Goal: Task Accomplishment & Management: Use online tool/utility

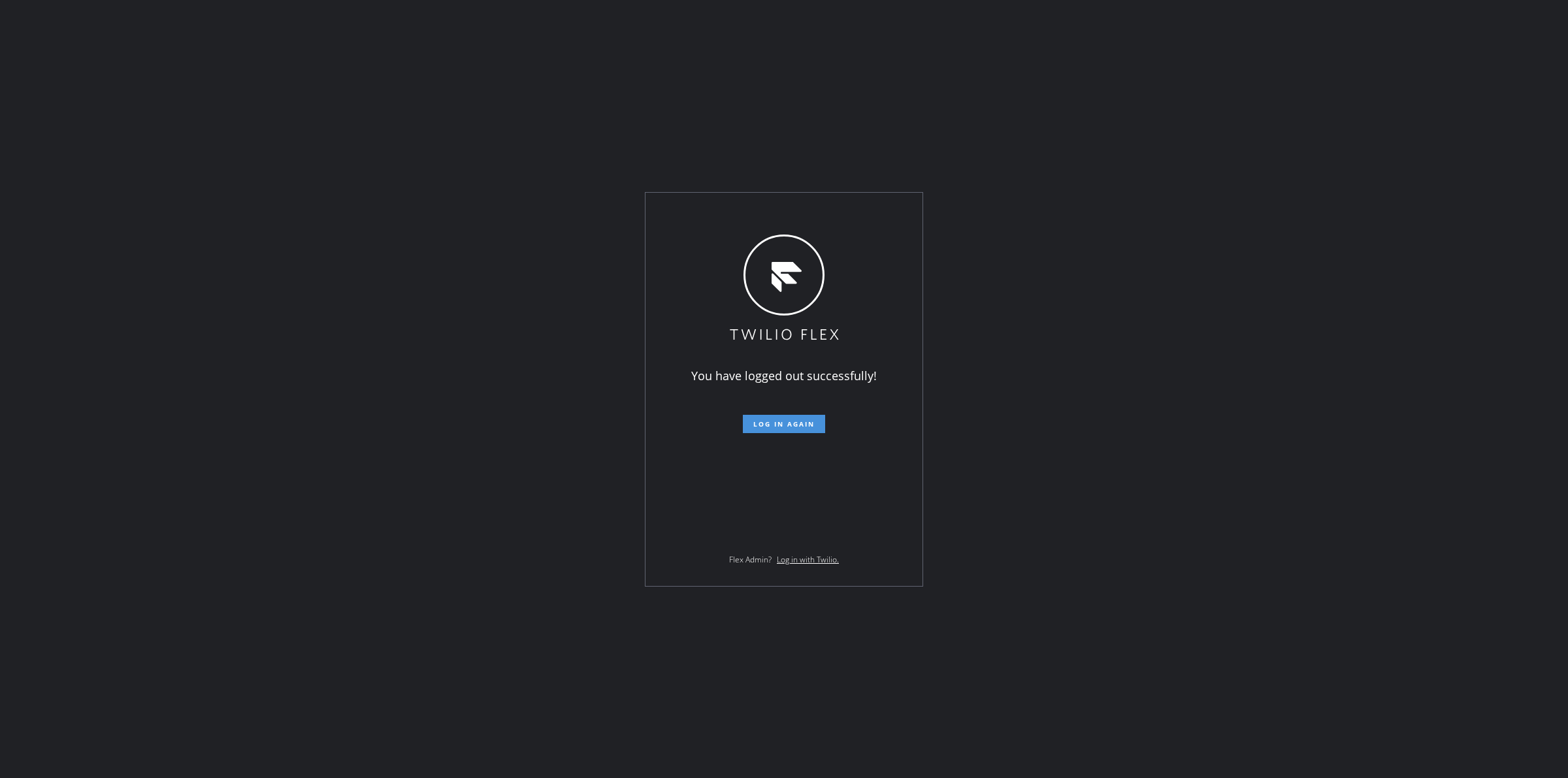
click at [790, 429] on button "Log in again" at bounding box center [784, 424] width 83 height 19
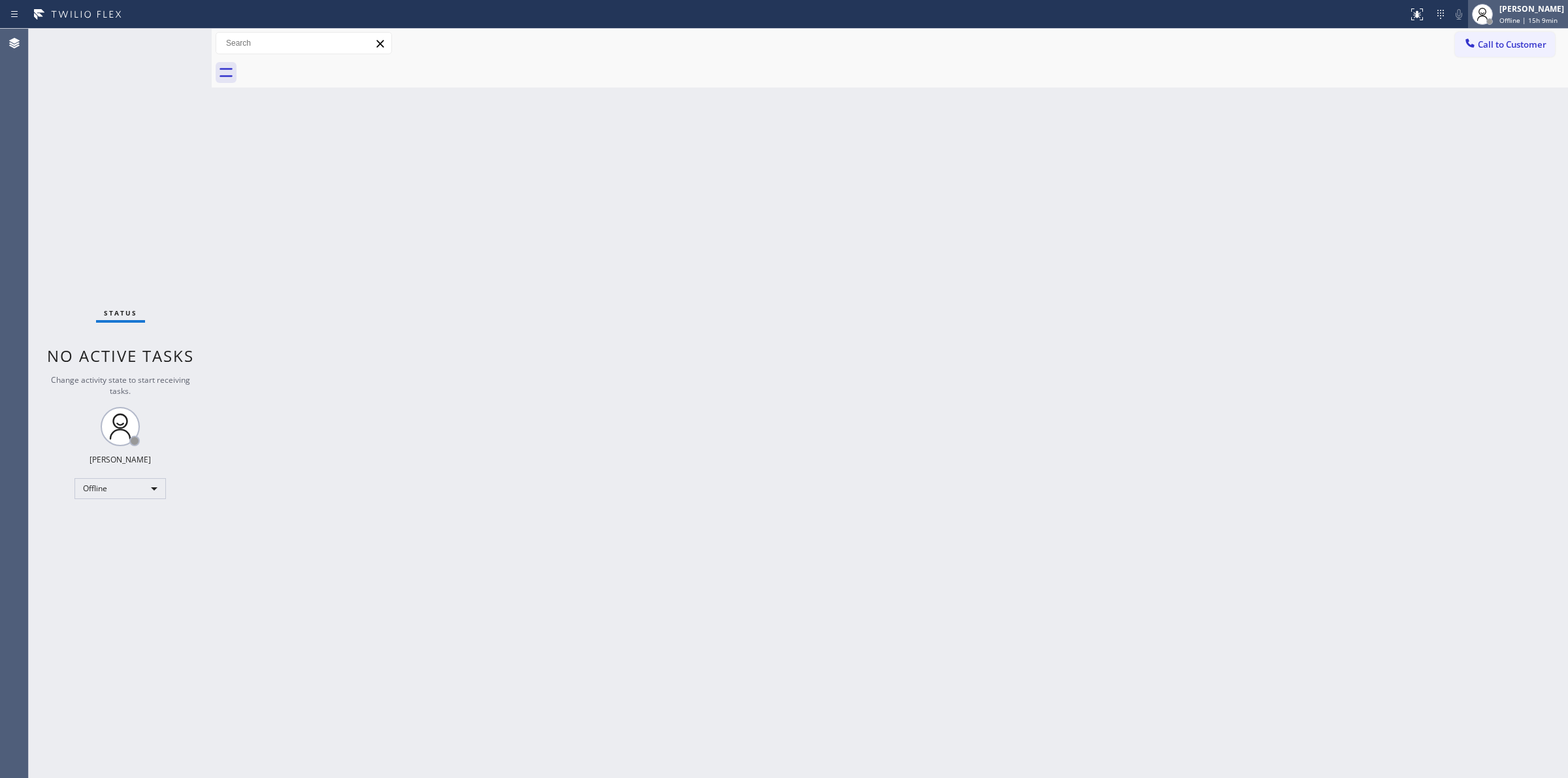
click at [1517, 17] on span "Offline | 15h 9min" at bounding box center [1528, 20] width 58 height 9
click at [1474, 93] on button "Unavailable" at bounding box center [1502, 86] width 131 height 17
click at [1484, 39] on span "Call to Customer" at bounding box center [1511, 45] width 68 height 12
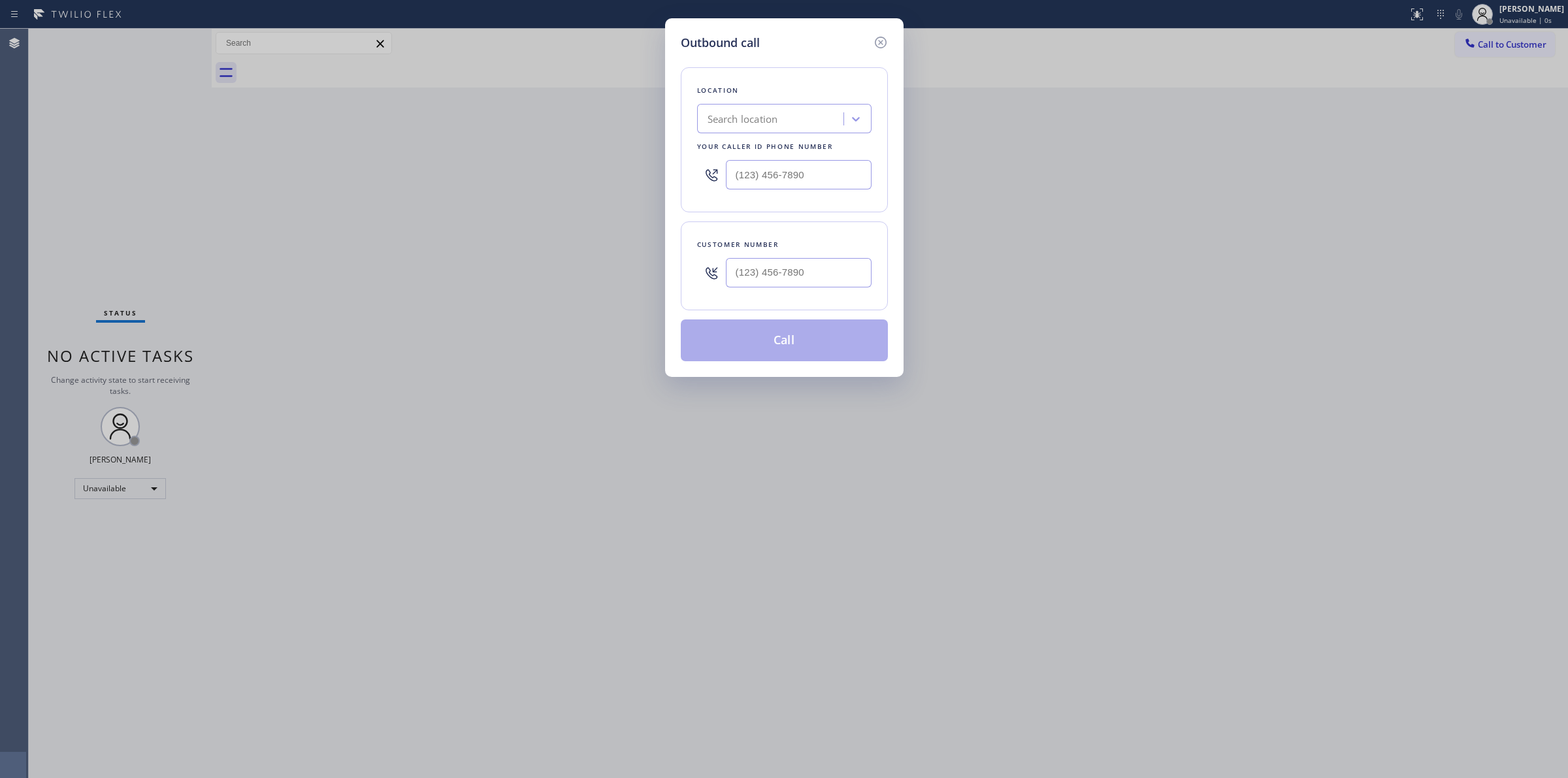
paste input "LA Canada Appliance Repair!"
click at [741, 131] on div "Search location" at bounding box center [784, 118] width 175 height 30
type input "LA Canada Appliance Repair!"
click at [732, 114] on input "LA Canada Appliance Repair!" at bounding box center [772, 119] width 129 height 11
click at [703, 118] on div "LA Canada Appliance Repair!" at bounding box center [772, 119] width 143 height 23
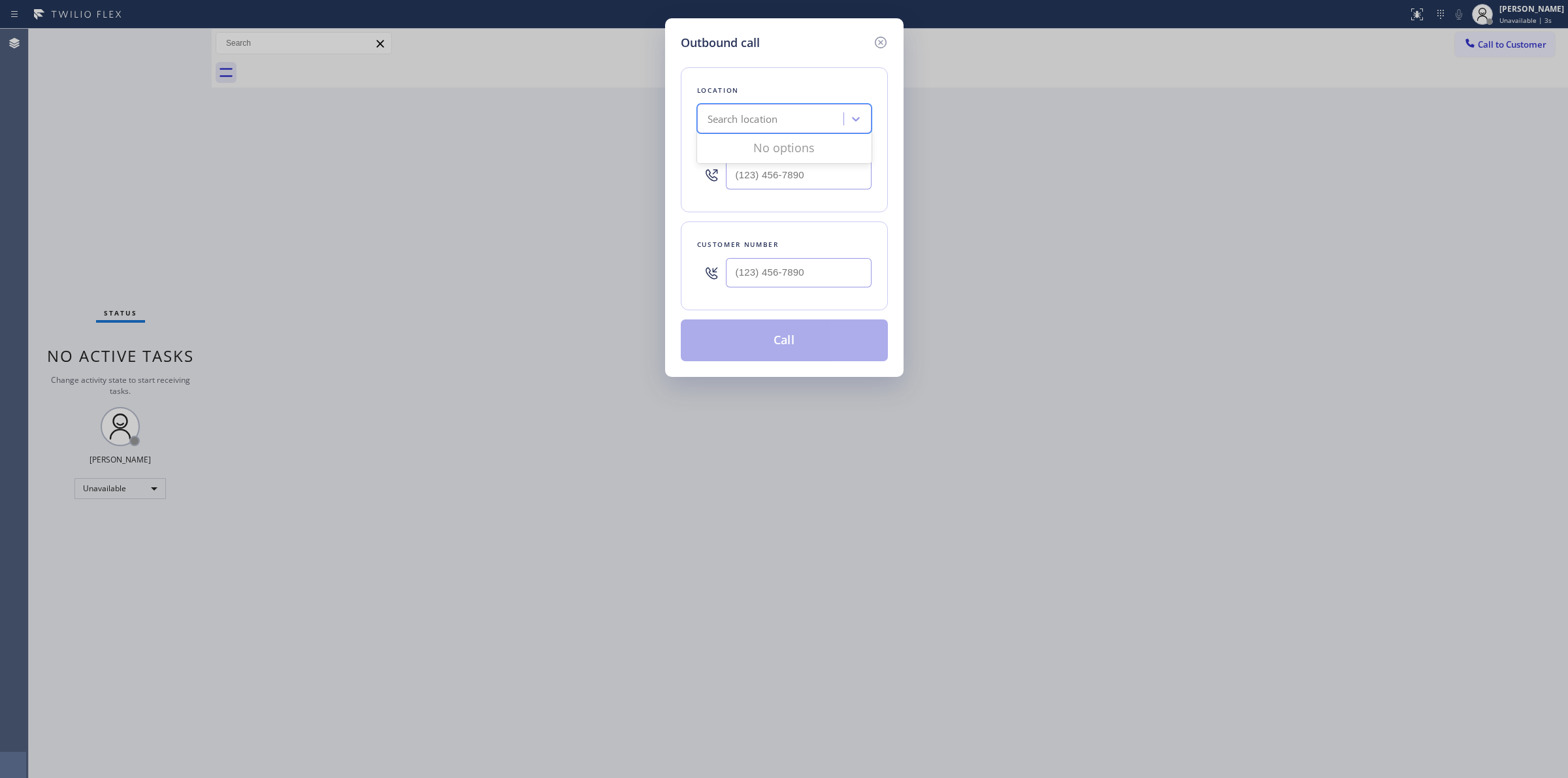
drag, startPoint x: 710, startPoint y: 119, endPoint x: 734, endPoint y: 128, distance: 25.6
click at [711, 119] on div "Search location" at bounding box center [743, 119] width 71 height 15
paste input "LA Canada Appliance Repair!"
drag, startPoint x: 769, startPoint y: 117, endPoint x: 963, endPoint y: 117, distance: 194.0
click at [963, 117] on div "Outbound call Location 0 results available for search term LA Canada Appliance …" at bounding box center [784, 389] width 1568 height 778
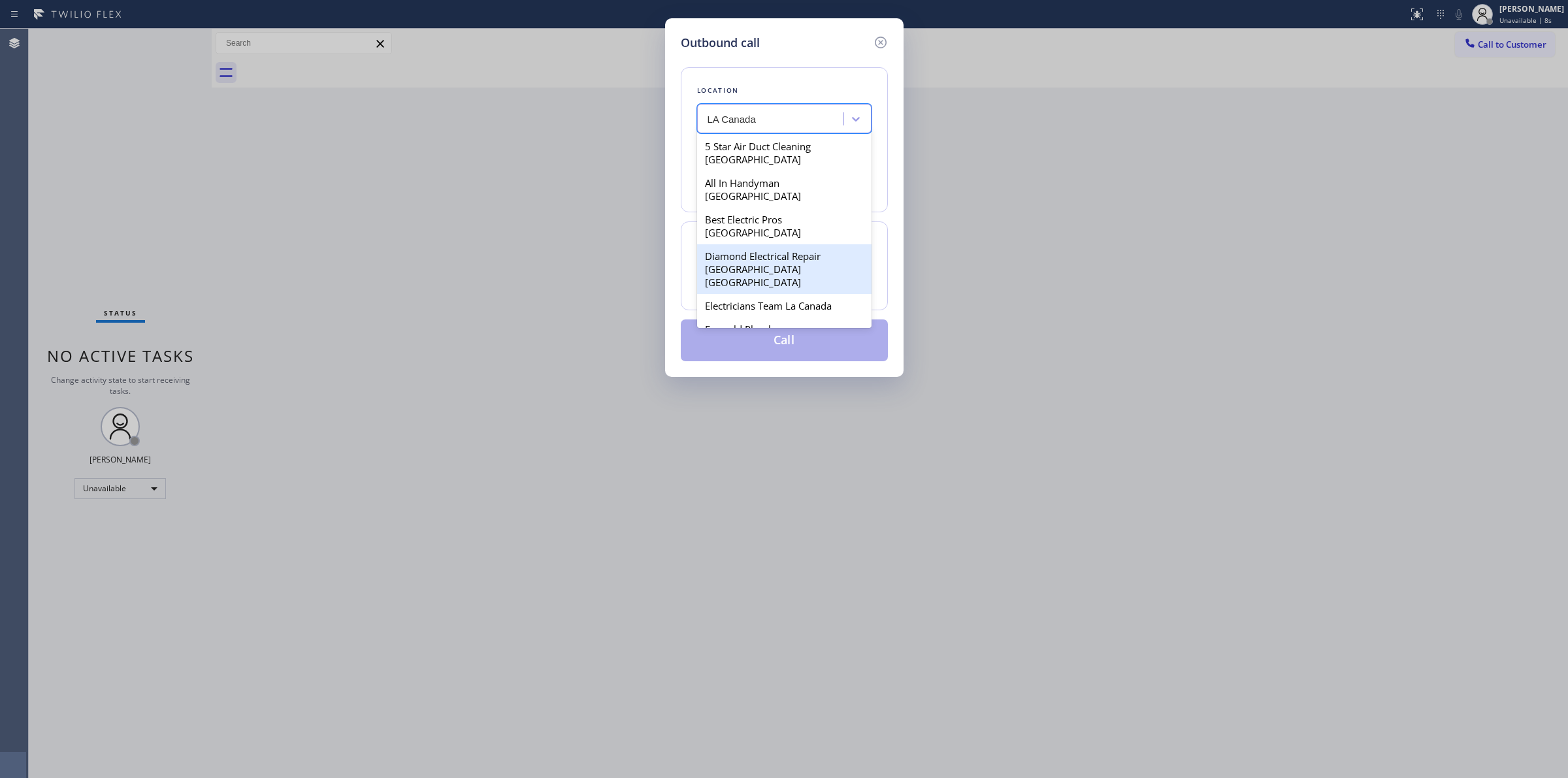
type input "LA Canada"
type input "La canada app"
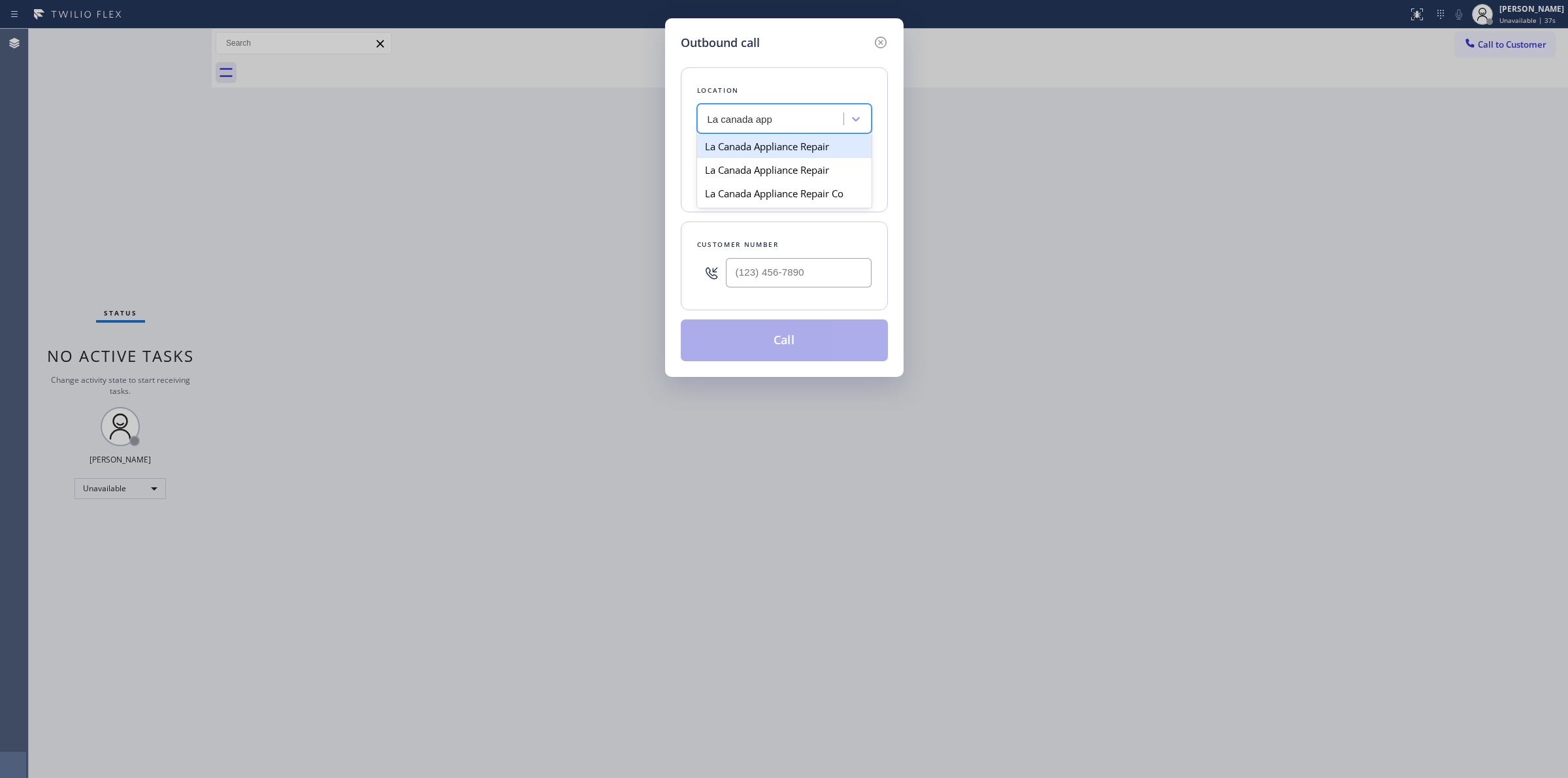
click at [752, 148] on div "La Canada Appliance Repair" at bounding box center [784, 147] width 175 height 24
click at [831, 125] on div "La Canada Appliance Repair" at bounding box center [771, 119] width 127 height 15
click at [816, 160] on div "La Canada Appliance Repair" at bounding box center [784, 170] width 175 height 24
click at [805, 126] on div "La Canada Appliance Repair" at bounding box center [771, 119] width 127 height 15
click at [804, 152] on div "La Canada Appliance Repair" at bounding box center [784, 147] width 175 height 24
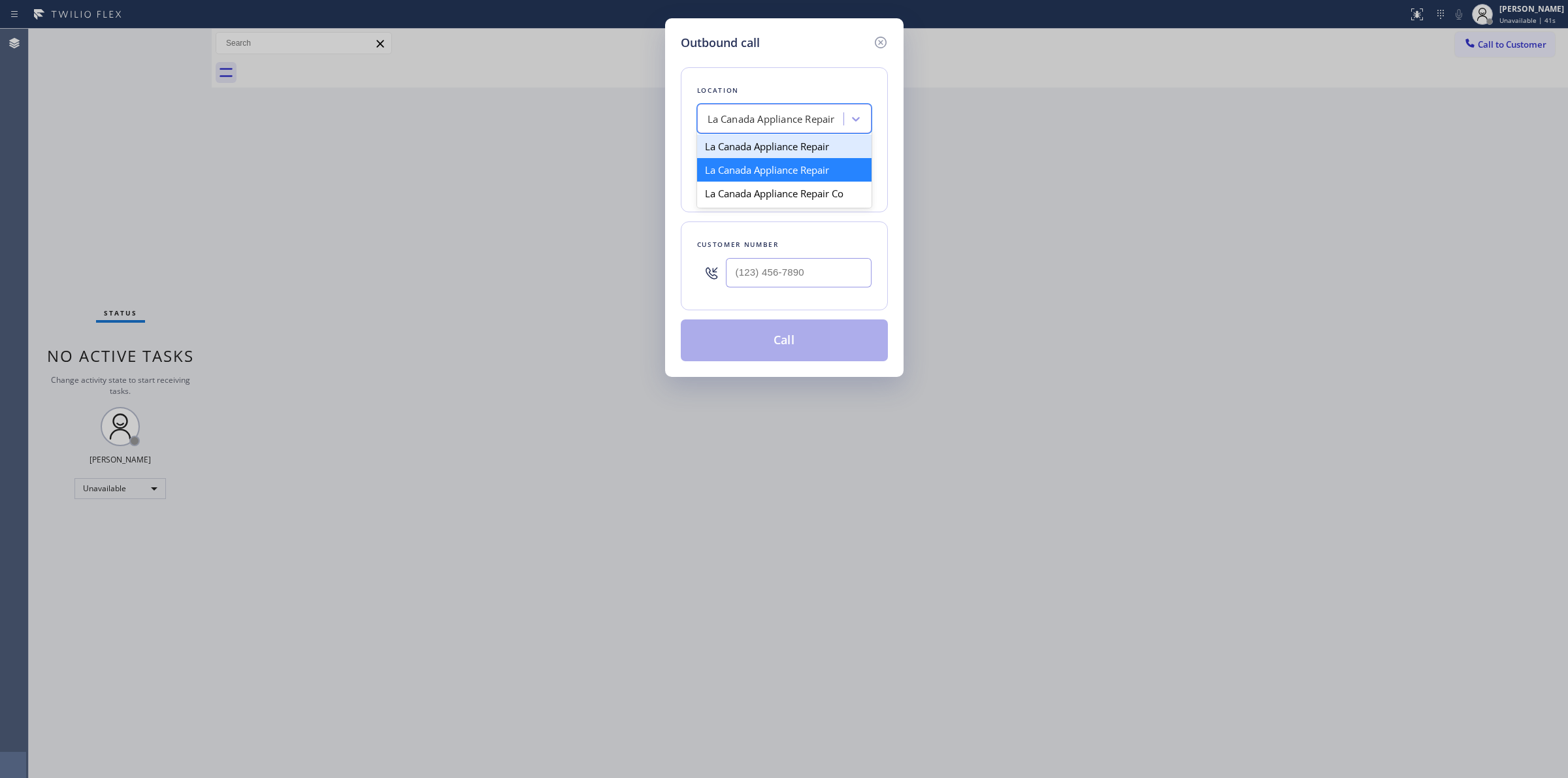
type input "[PHONE_NUMBER]"
click at [830, 177] on input "[PHONE_NUMBER]" at bounding box center [799, 175] width 146 height 30
paste input "4155479491"
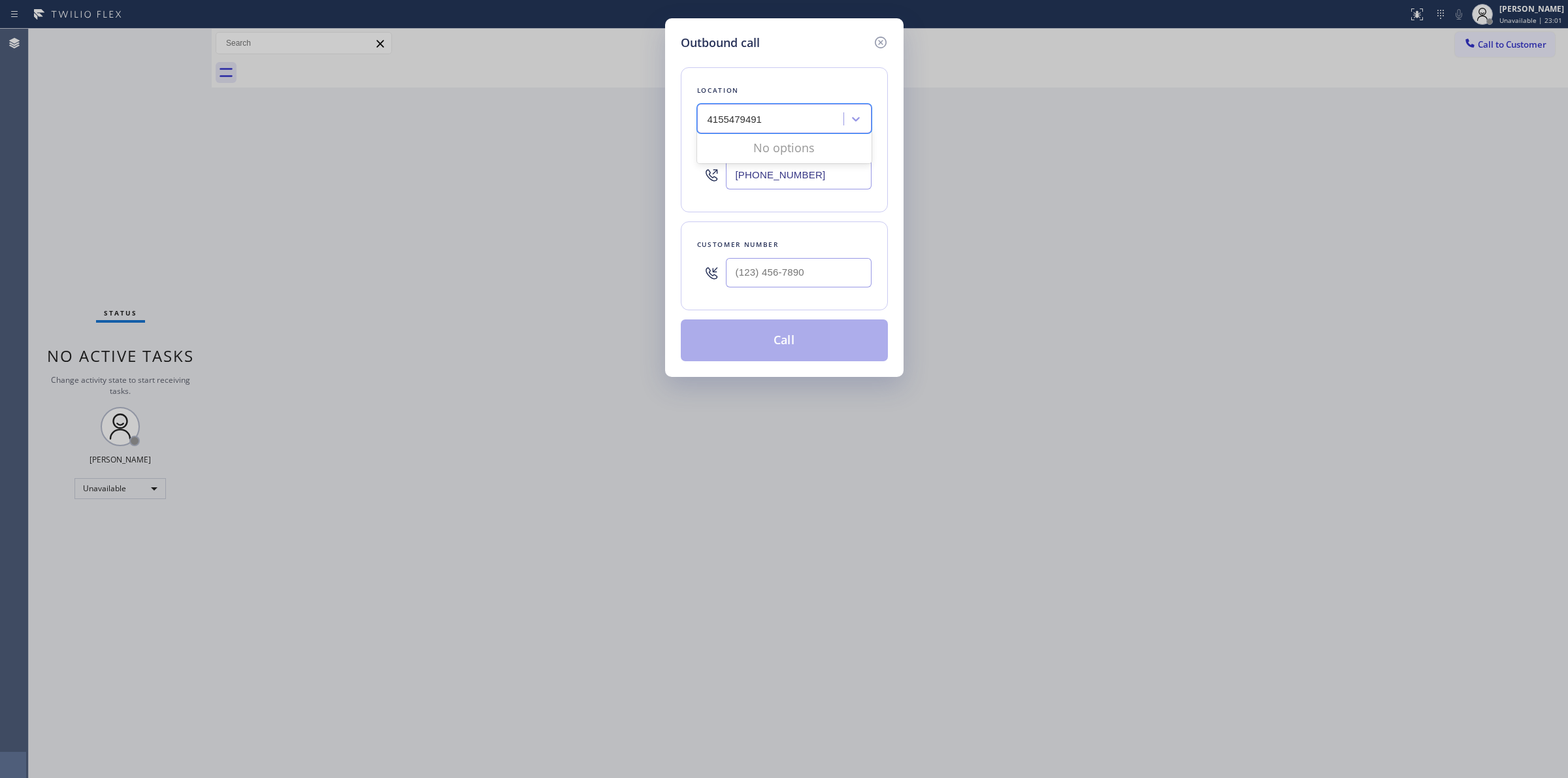
type input "4155479491"
paste input "Dacor Appliance Repair Team"
click at [703, 119] on input "Dacor Appliance Repair Team" at bounding box center [770, 119] width 133 height 11
click at [706, 119] on input "Dacor Appliance Repair Team" at bounding box center [770, 119] width 133 height 11
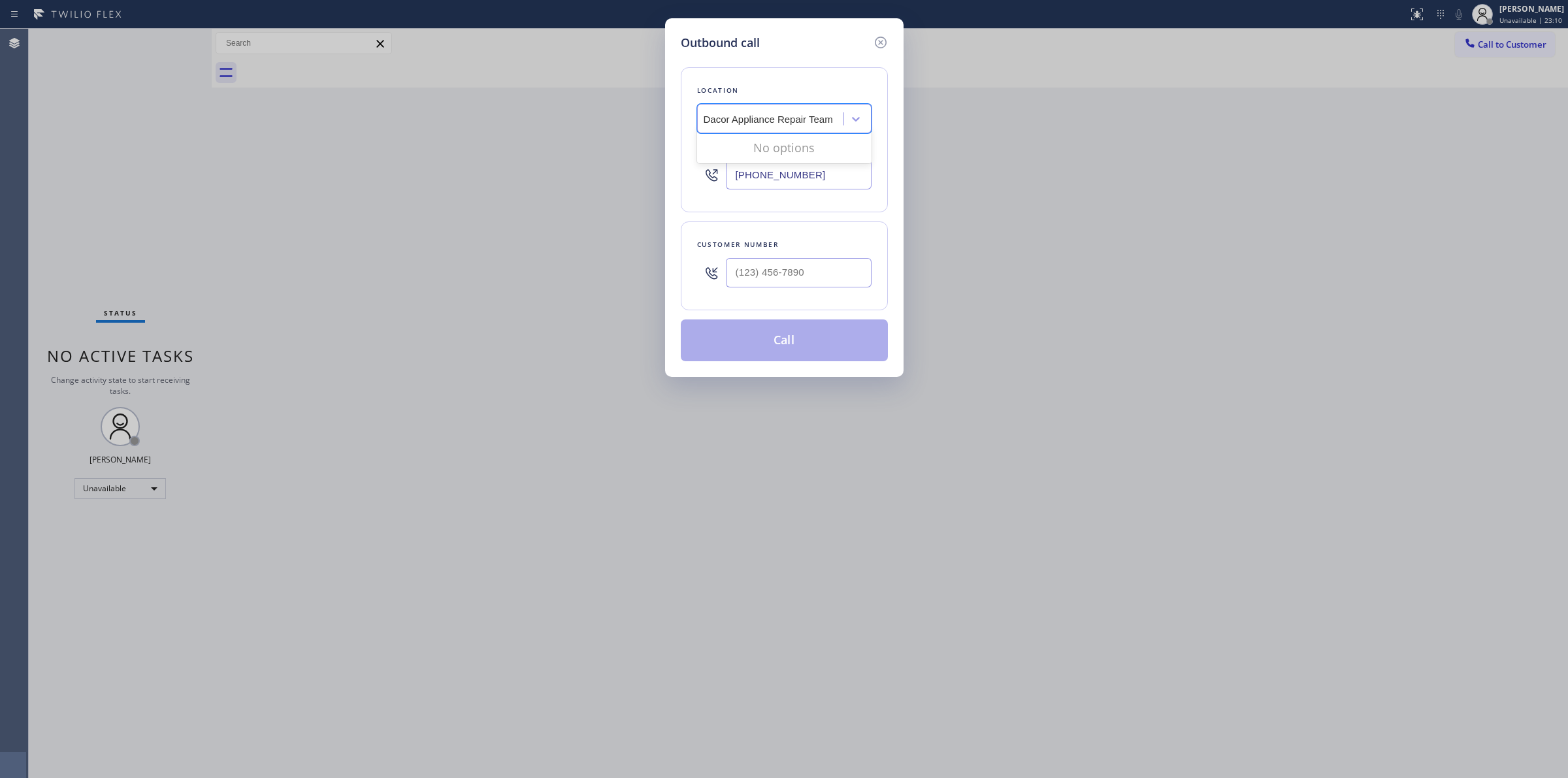
type input "Dacor Appliance Repair Team"
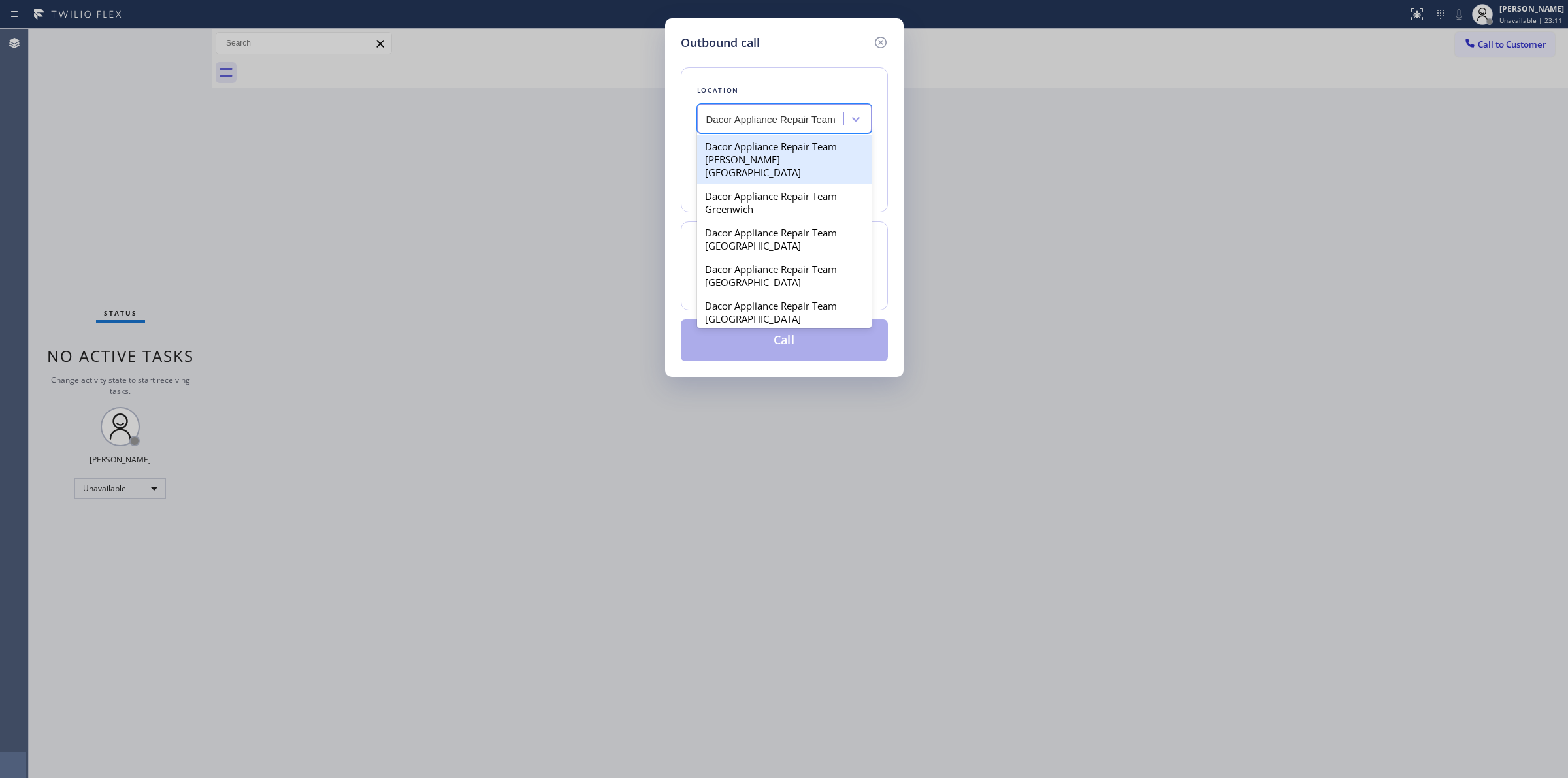
scroll to position [0, 2]
click at [787, 199] on div "Dacor Appliance Repair Team Greenwich" at bounding box center [784, 202] width 175 height 36
type input "[PHONE_NUMBER]"
